Goal: Transaction & Acquisition: Purchase product/service

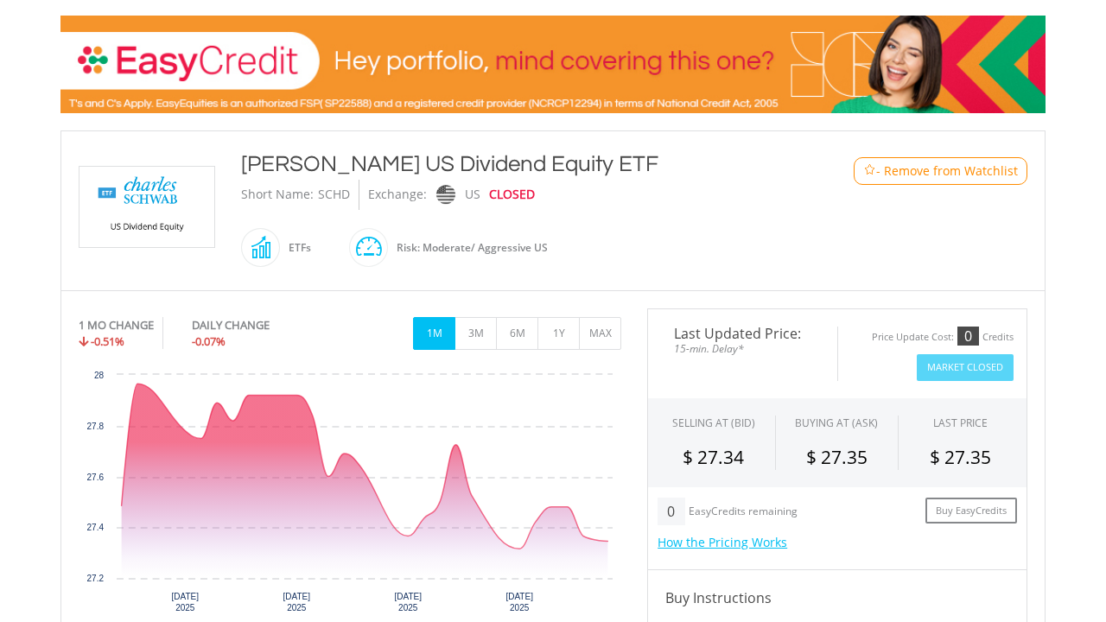
scroll to position [251, 0]
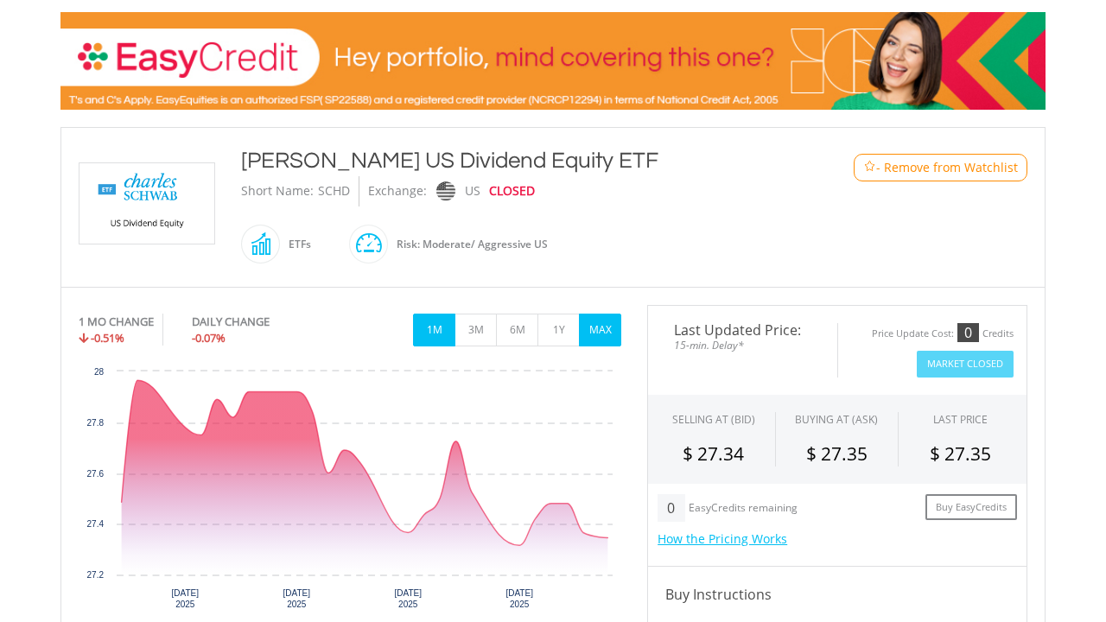
click at [607, 318] on button "MAX" at bounding box center [600, 330] width 42 height 33
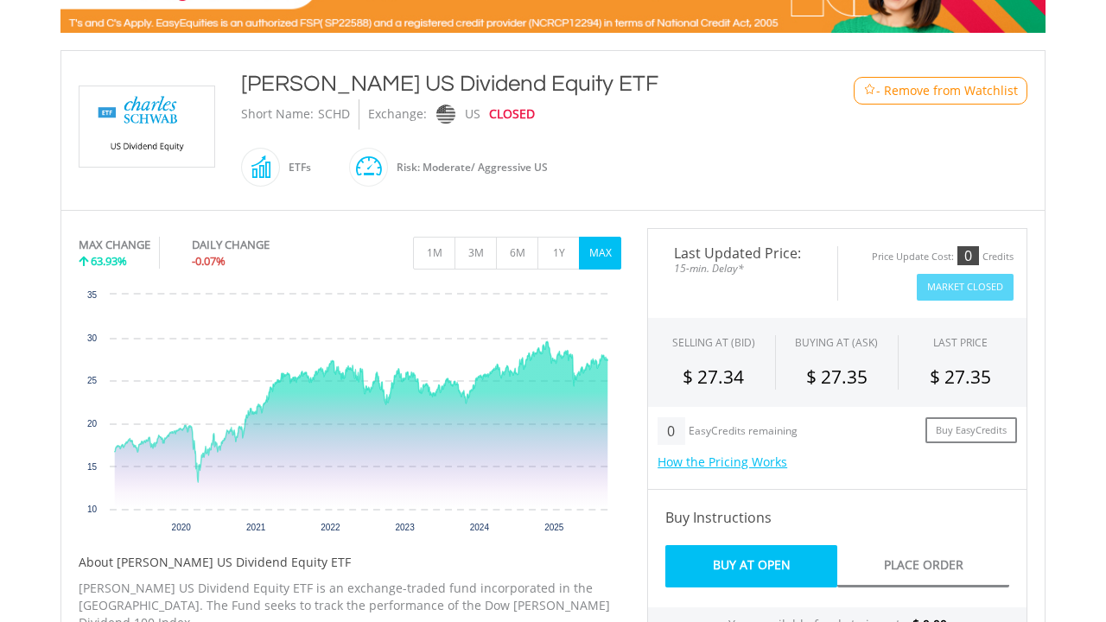
scroll to position [326, 0]
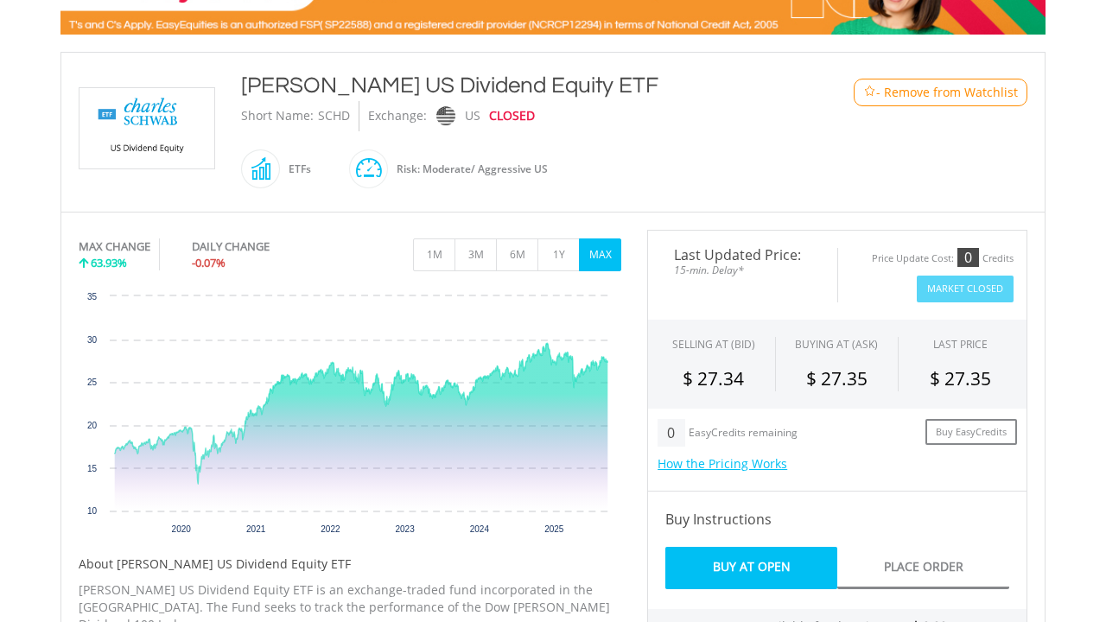
click at [942, 88] on span "- Remove from Watchlist" at bounding box center [947, 92] width 142 height 17
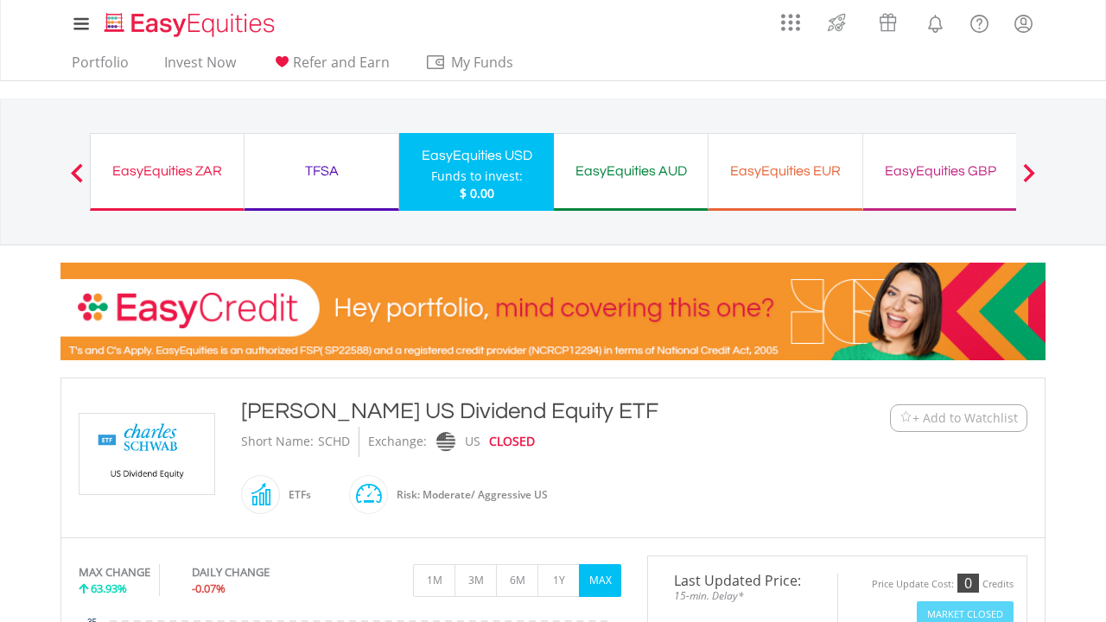
scroll to position [0, 0]
click at [197, 62] on link "Invest Now" at bounding box center [200, 67] width 86 height 27
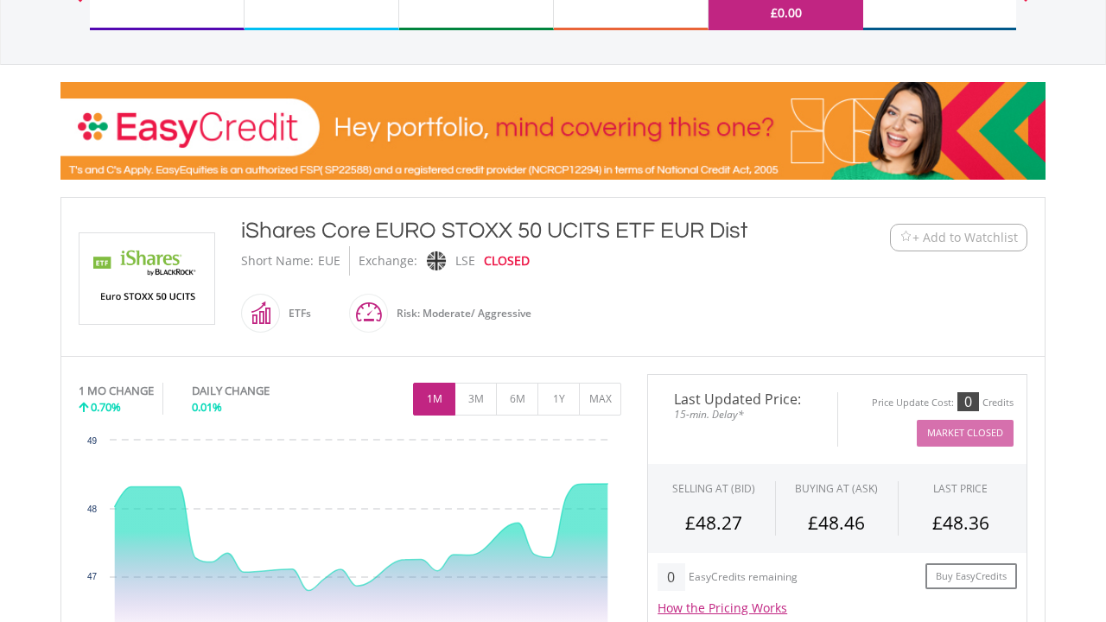
scroll to position [189, 0]
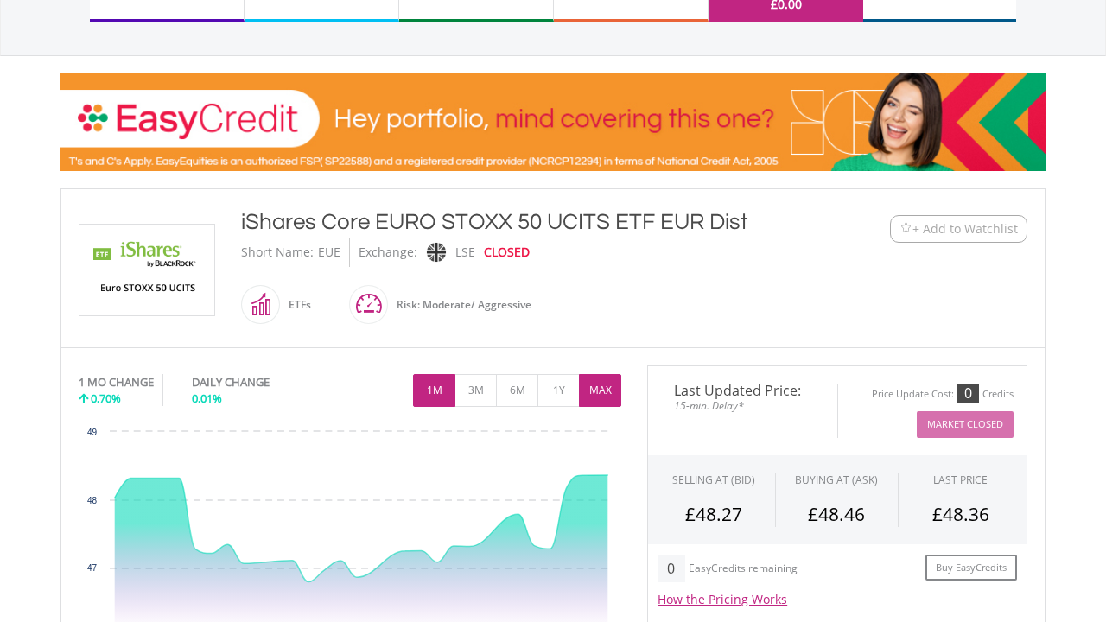
click at [602, 385] on button "MAX" at bounding box center [600, 390] width 42 height 33
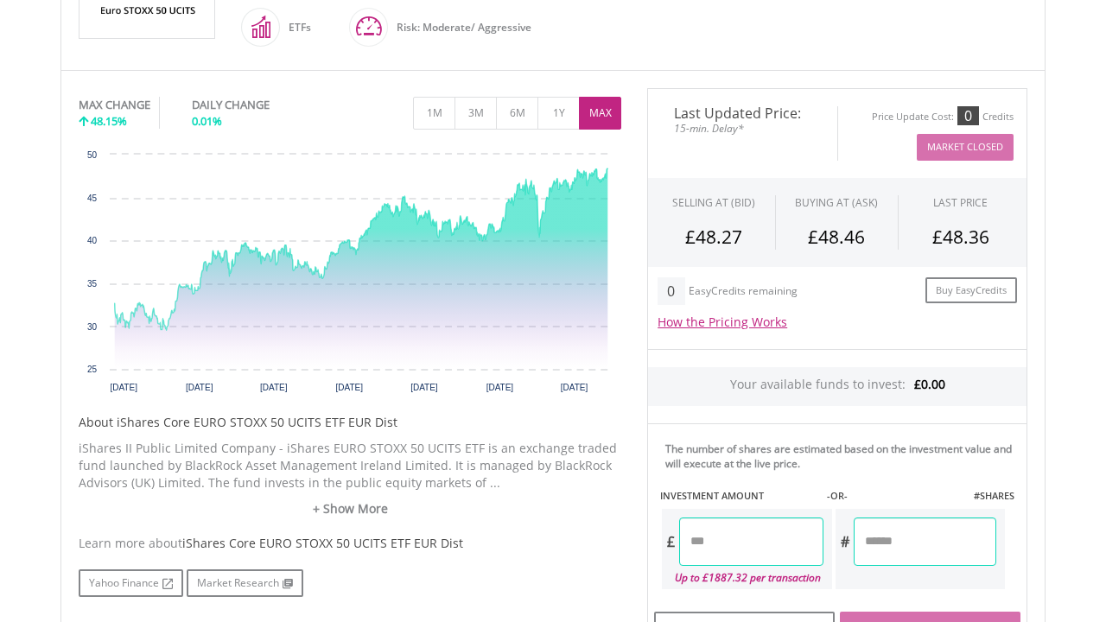
scroll to position [526, 0]
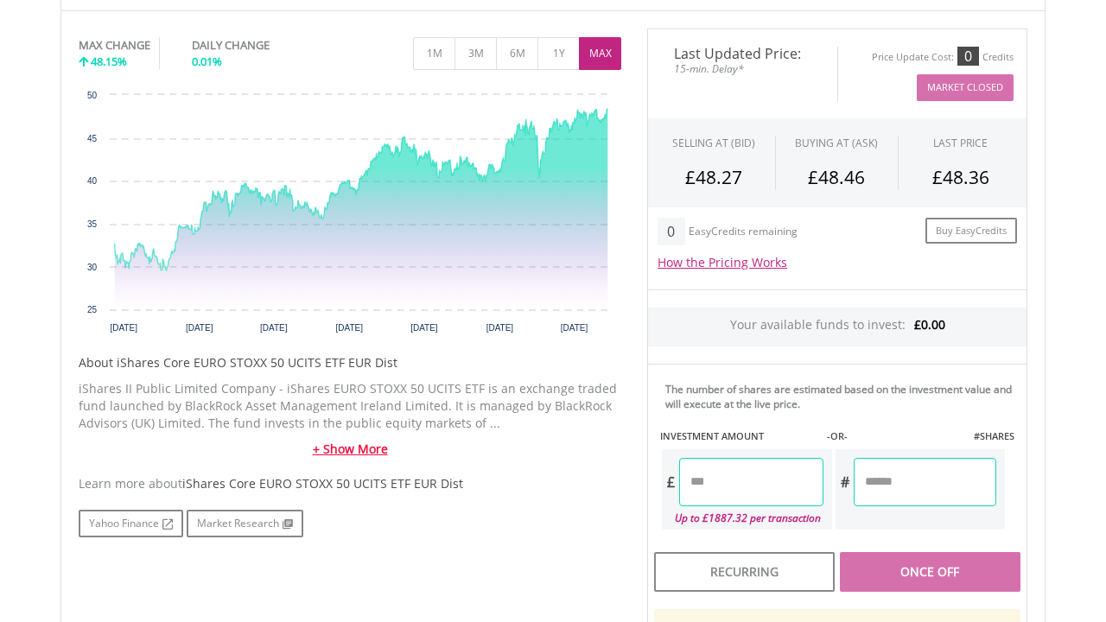
click at [354, 443] on link "+ Show More" at bounding box center [350, 449] width 543 height 17
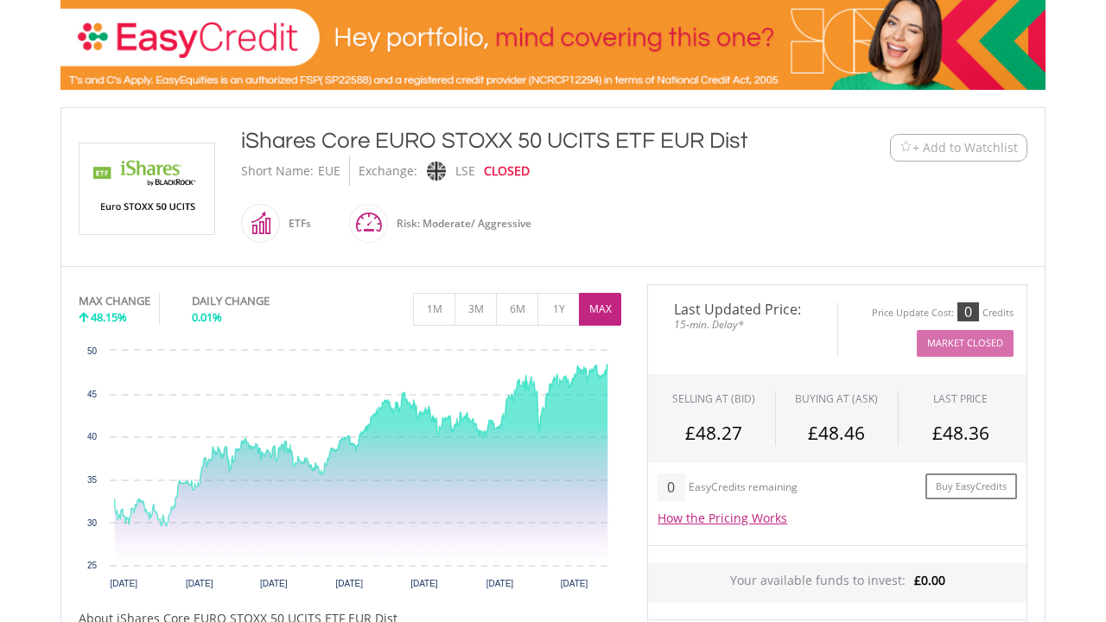
scroll to position [269, 0]
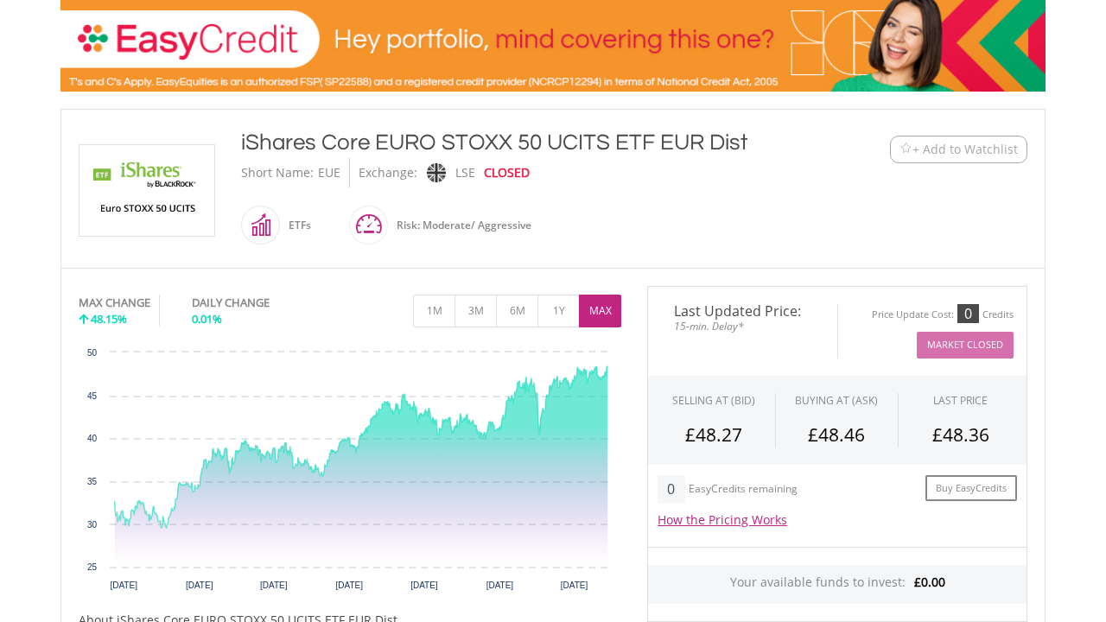
click at [388, 137] on div "iShares Core EURO STOXX 50 UCITS ETF EUR Dist" at bounding box center [512, 142] width 543 height 31
click at [913, 142] on span "+ Add to Watchlist" at bounding box center [965, 149] width 105 height 17
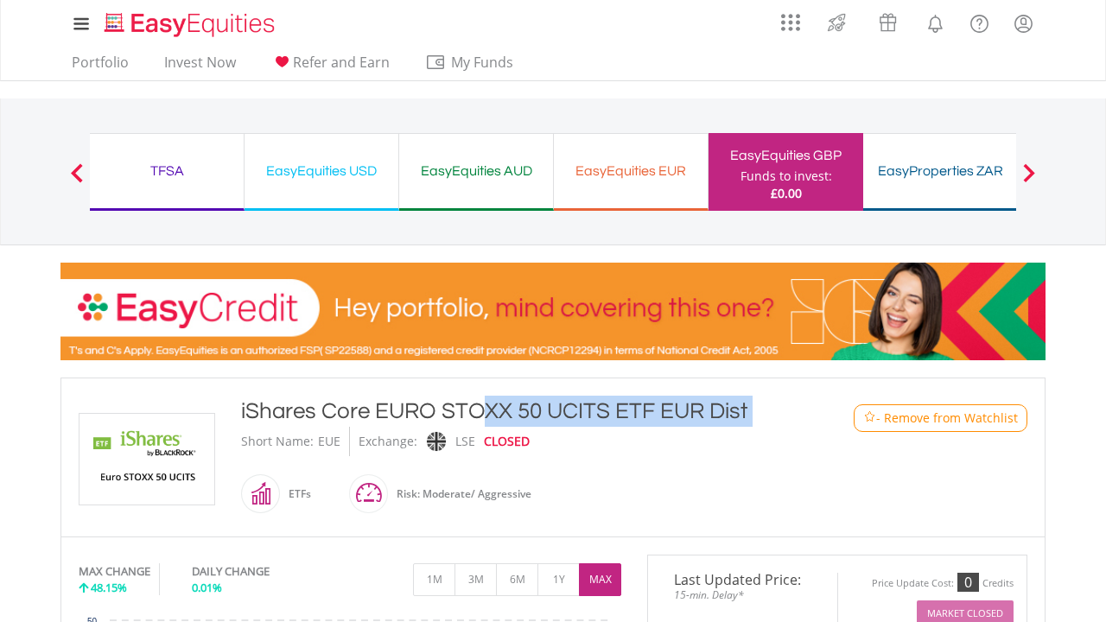
scroll to position [0, 0]
click at [192, 62] on link "Invest Now" at bounding box center [200, 67] width 86 height 27
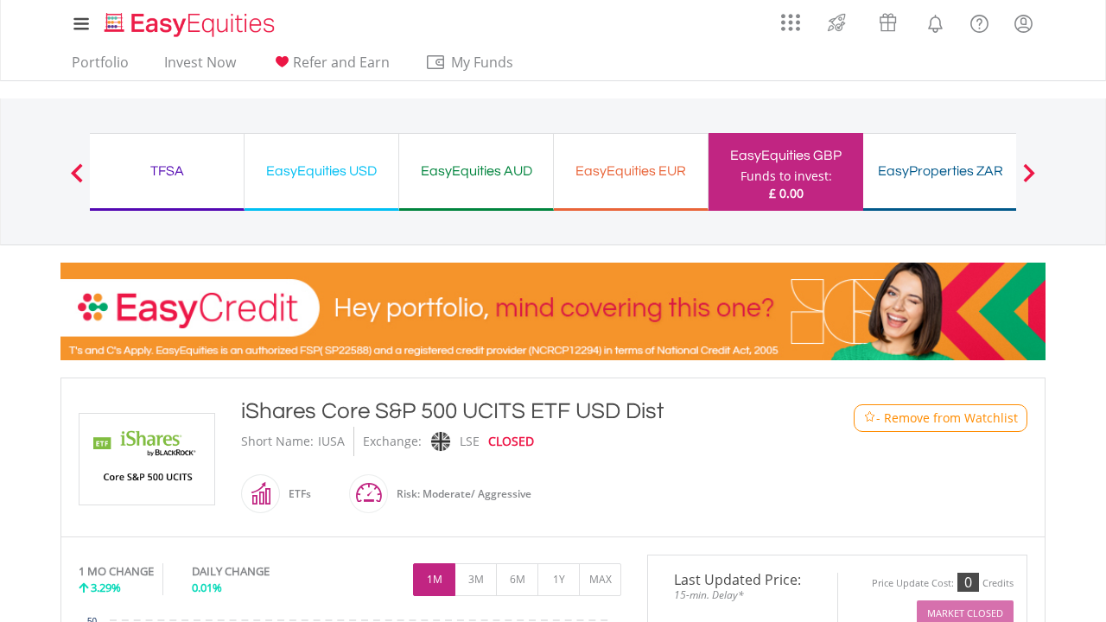
scroll to position [88, 0]
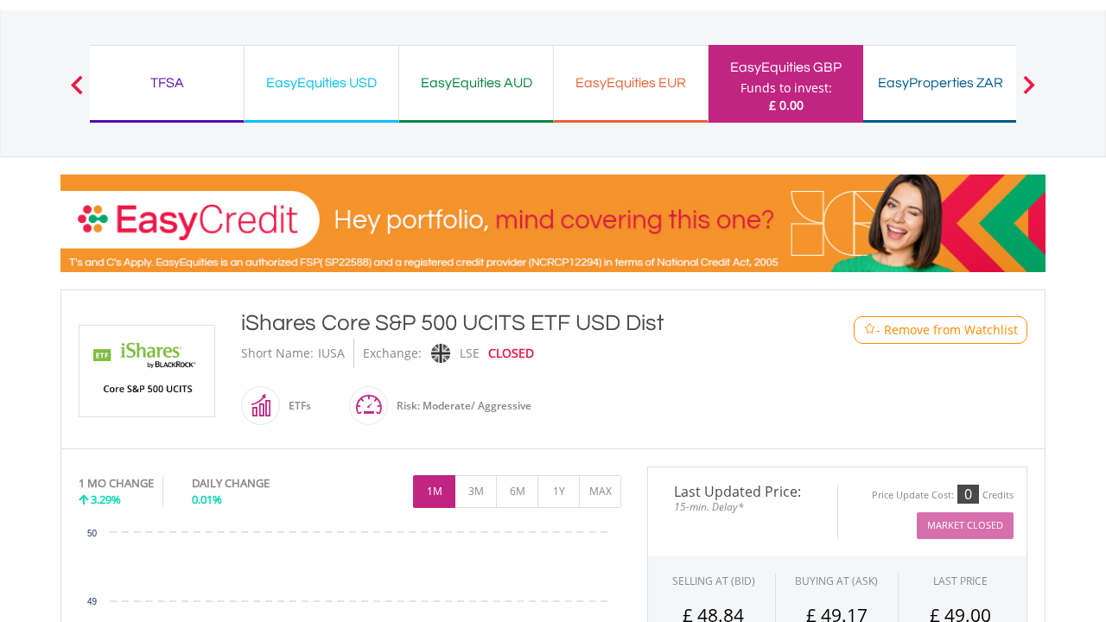
click at [397, 317] on div "iShares Core S&P 500 UCITS ETF USD Dist" at bounding box center [512, 323] width 543 height 31
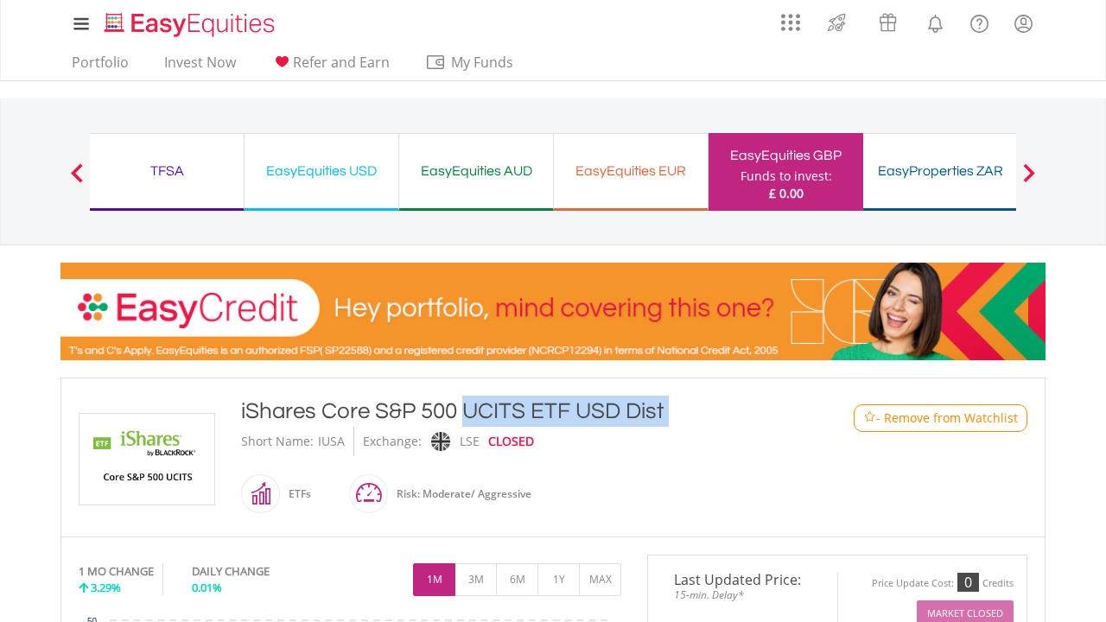
scroll to position [0, 0]
click at [175, 68] on link "Invest Now" at bounding box center [200, 67] width 86 height 27
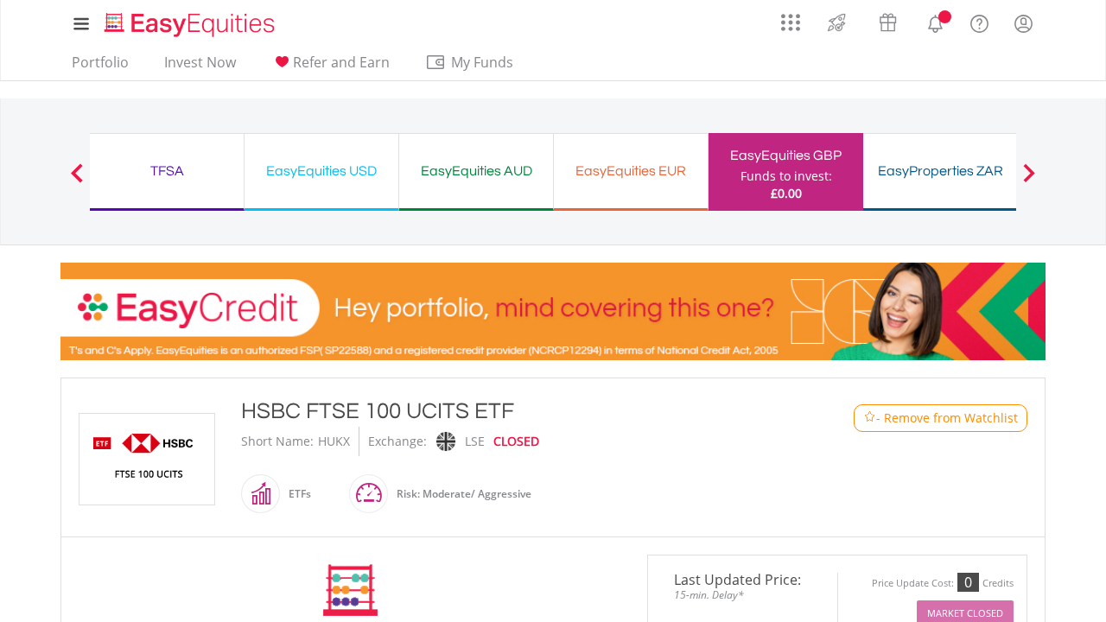
click at [328, 405] on div "HSBC FTSE 100 UCITS ETF" at bounding box center [512, 411] width 543 height 31
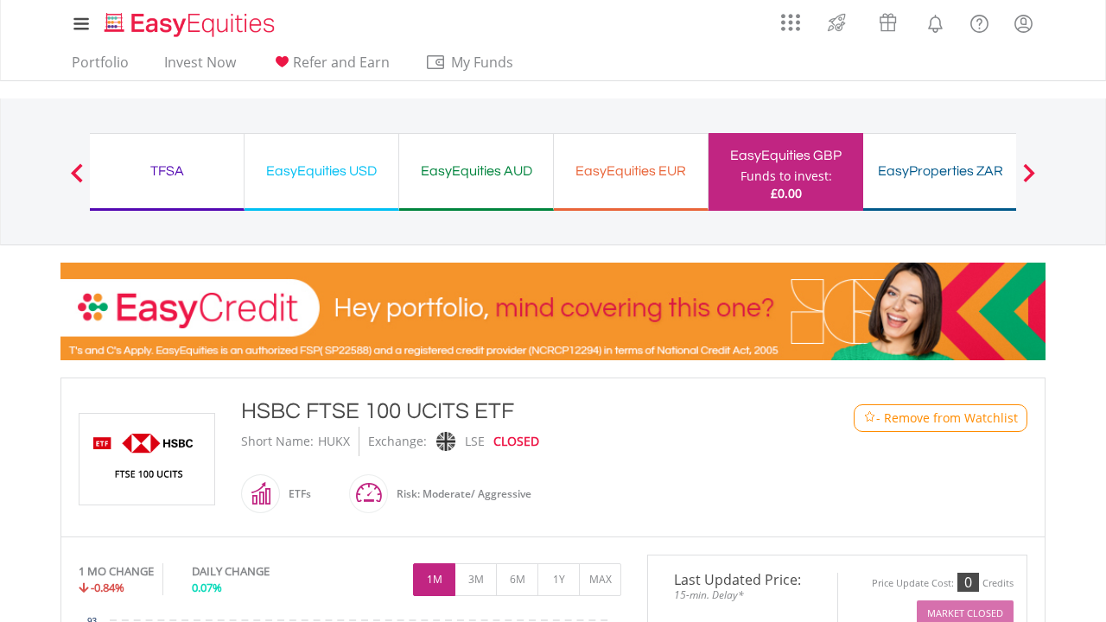
click at [328, 405] on div "HSBC FTSE 100 UCITS ETF" at bounding box center [512, 411] width 543 height 31
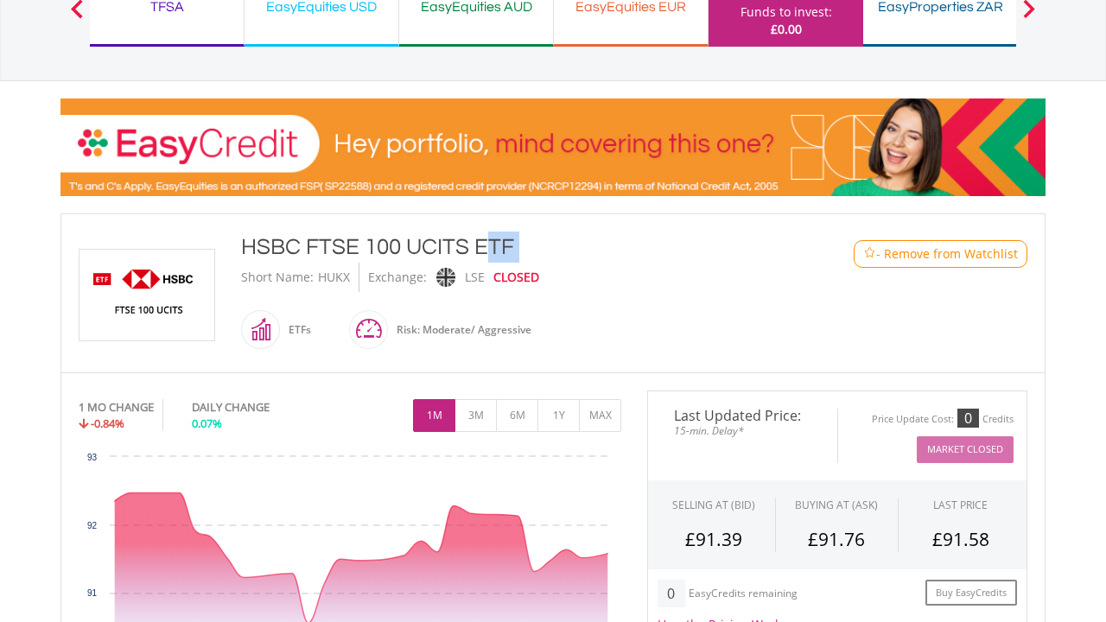
scroll to position [169, 0]
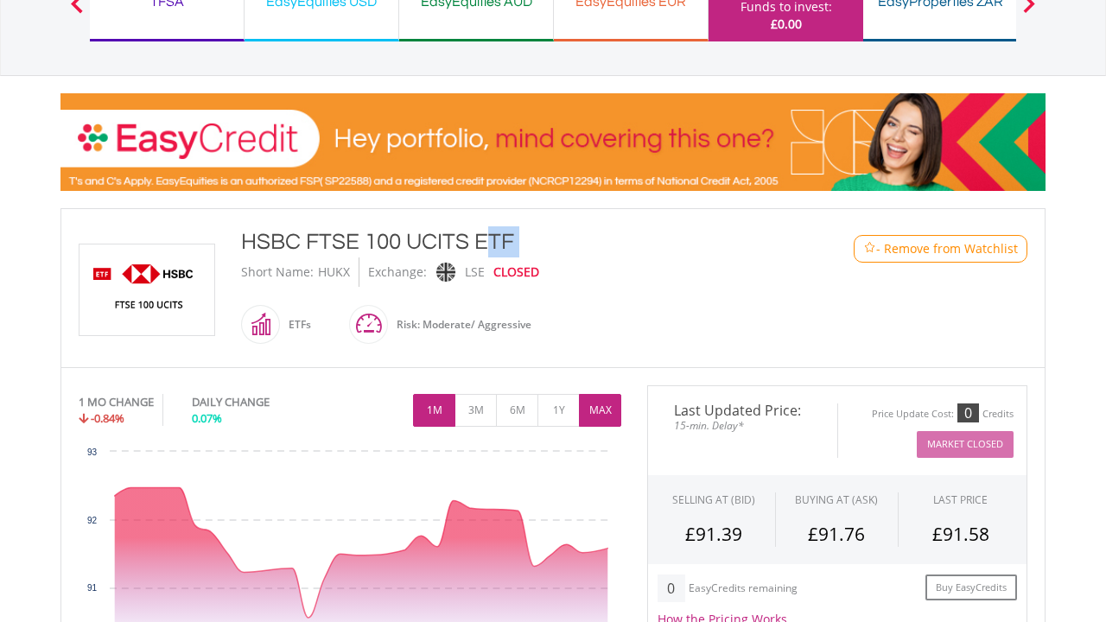
click at [601, 411] on button "MAX" at bounding box center [600, 410] width 42 height 33
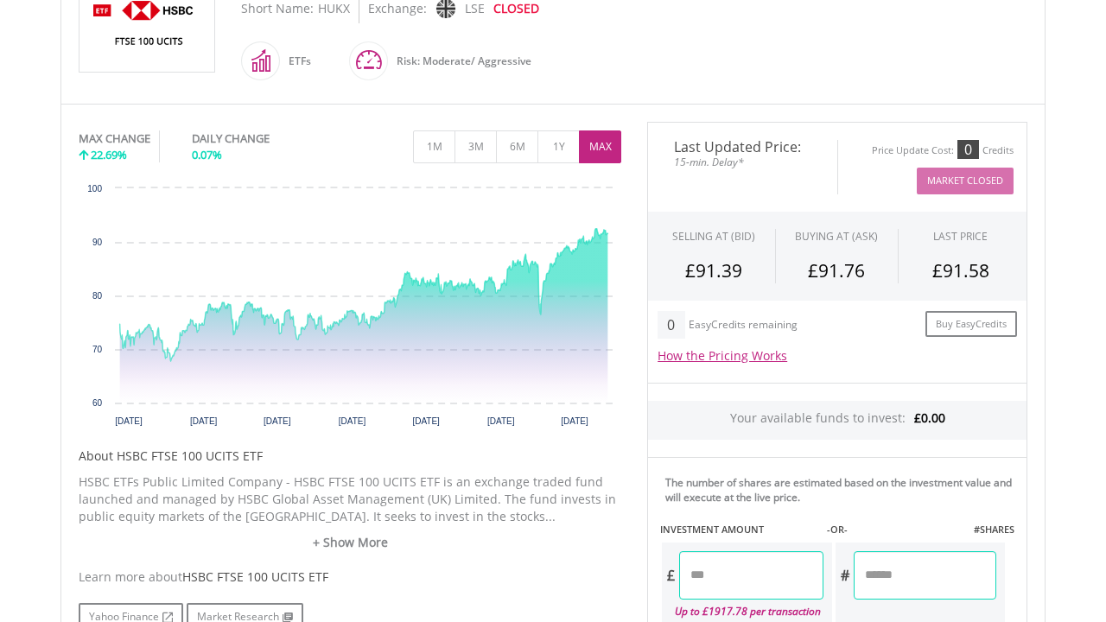
scroll to position [434, 0]
click at [347, 533] on link "+ Show More" at bounding box center [350, 541] width 543 height 17
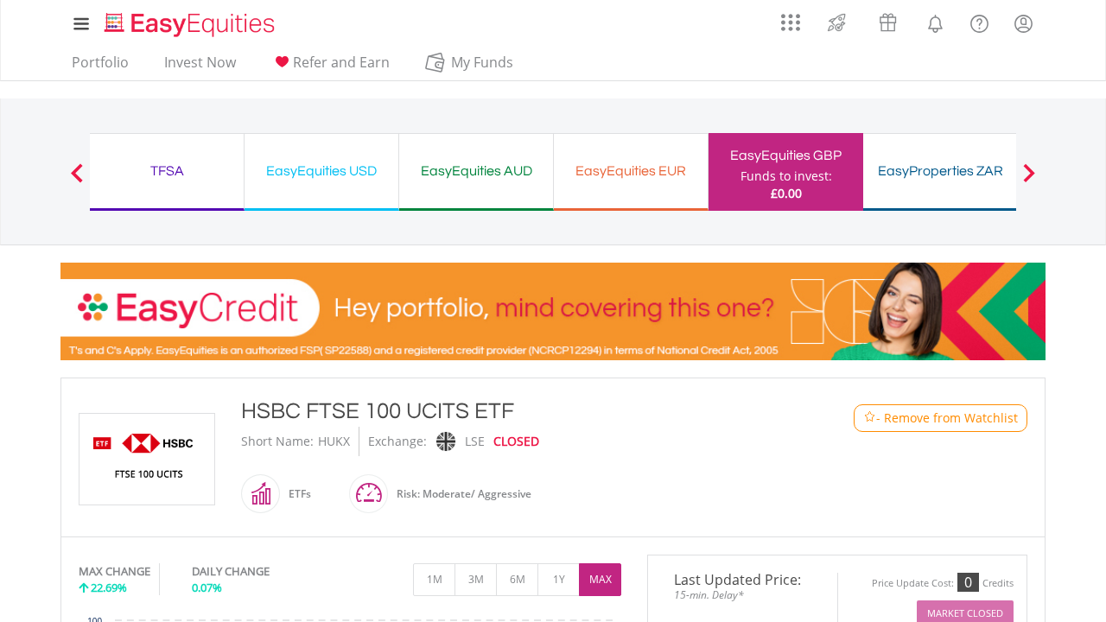
scroll to position [0, 0]
click at [210, 66] on link "Invest Now" at bounding box center [200, 67] width 86 height 27
